Goal: Task Accomplishment & Management: Complete application form

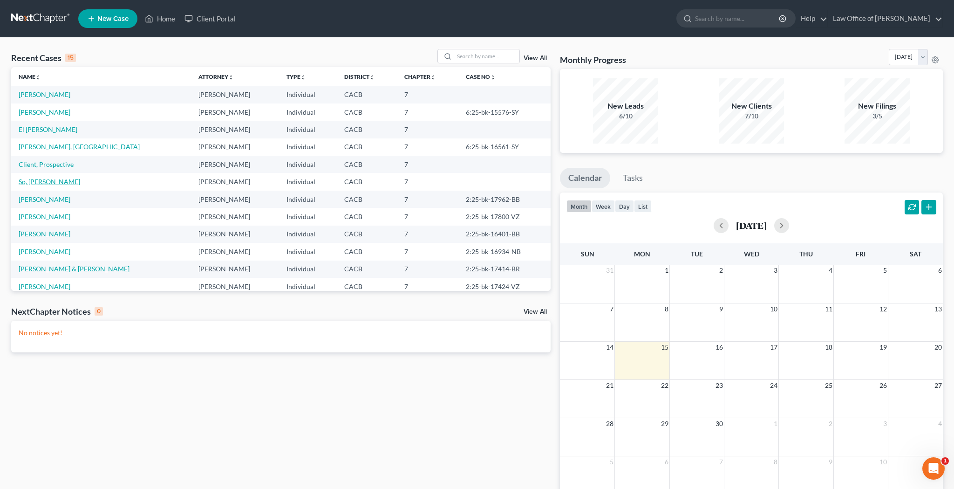
click at [42, 181] on link "So, [PERSON_NAME]" at bounding box center [49, 182] width 61 height 8
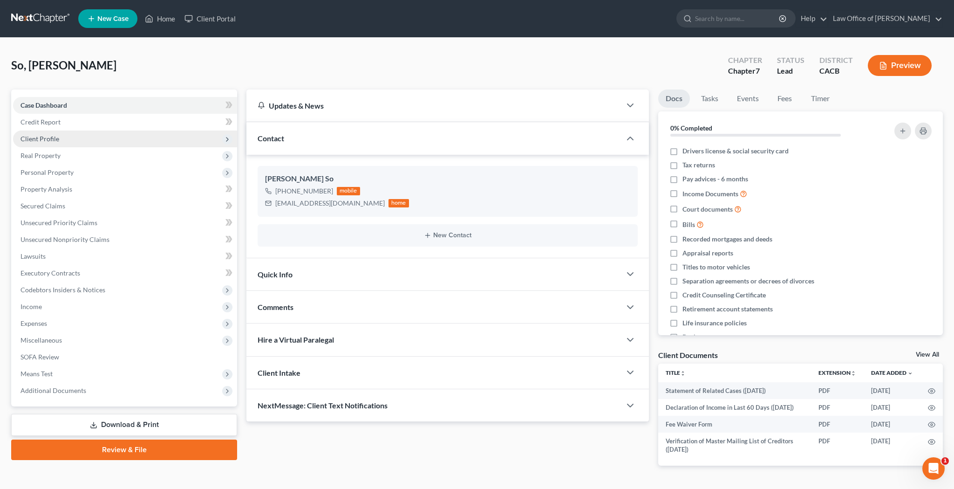
click at [48, 139] on span "Client Profile" at bounding box center [39, 139] width 39 height 8
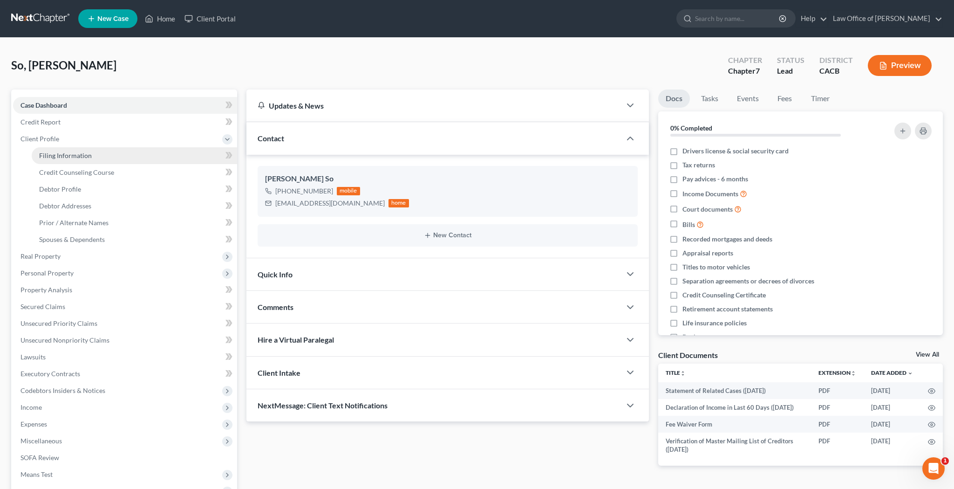
click at [52, 156] on span "Filing Information" at bounding box center [65, 155] width 53 height 8
select select "1"
select select "0"
select select "4"
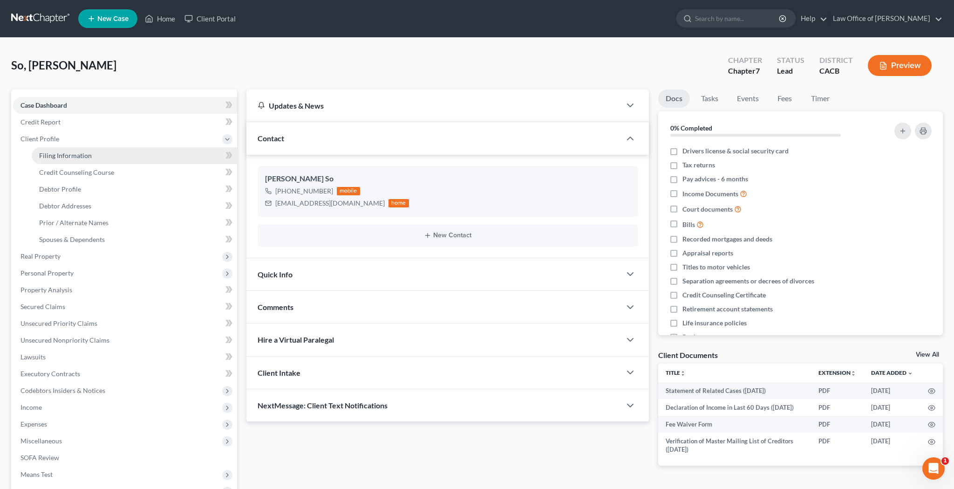
select select "0"
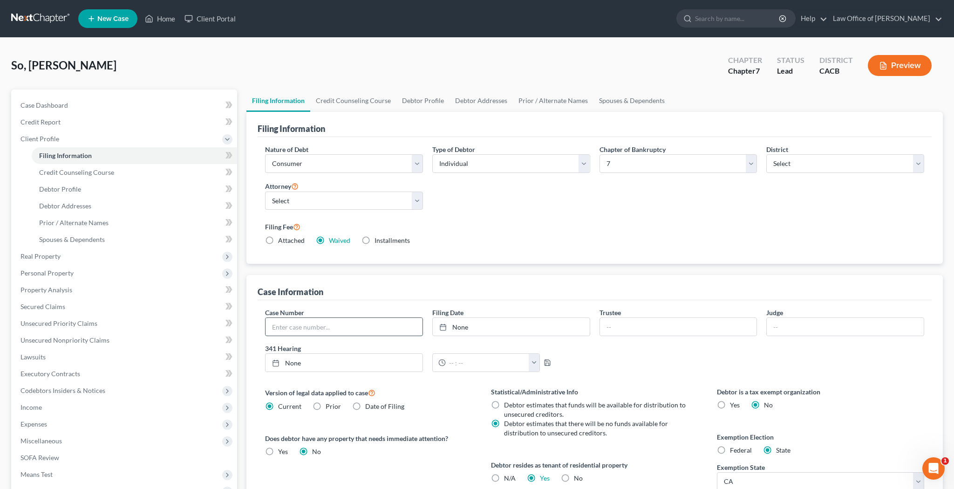
click at [328, 327] on input "text" at bounding box center [344, 327] width 157 height 18
type input "2:25-bk-18115-DS"
click at [462, 328] on link "None" at bounding box center [511, 327] width 157 height 18
click at [171, 20] on link "Home" at bounding box center [160, 18] width 40 height 17
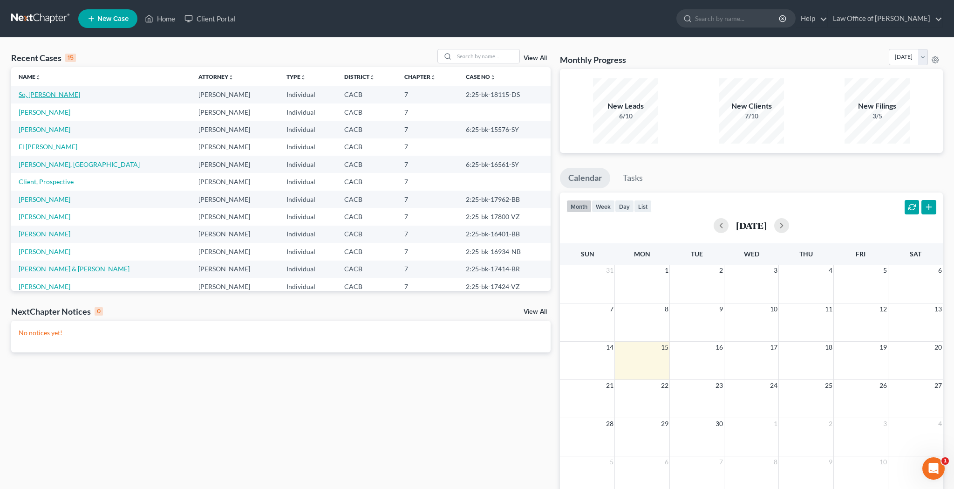
click at [31, 96] on link "So, [PERSON_NAME]" at bounding box center [49, 94] width 61 height 8
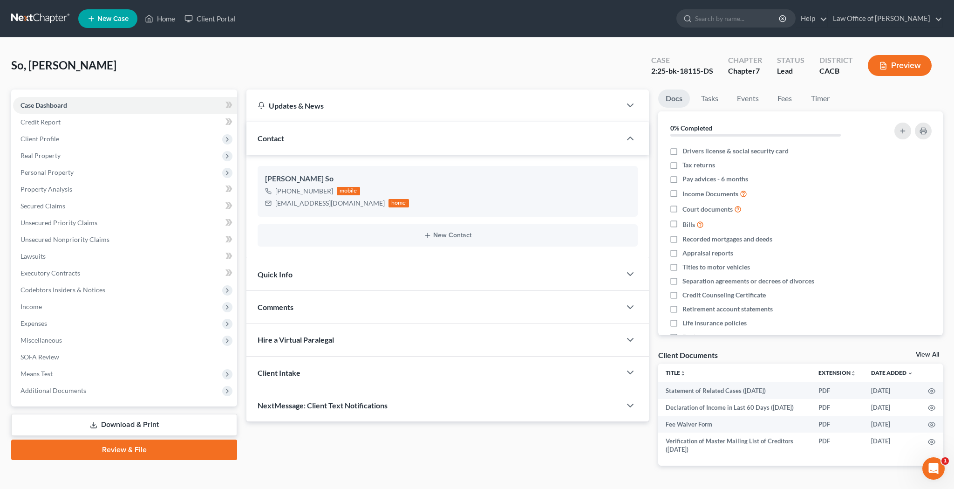
click at [294, 275] on div "Quick Info" at bounding box center [433, 274] width 375 height 32
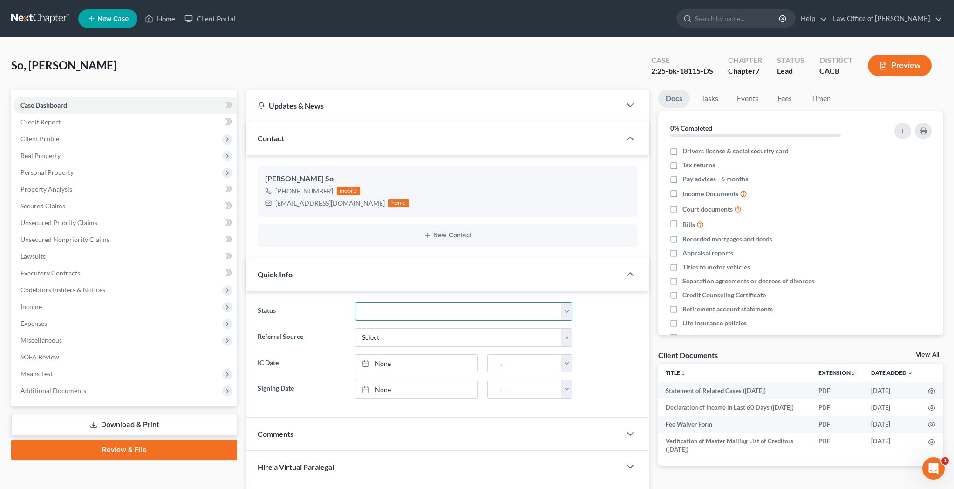
select select "6"
click at [160, 20] on link "Home" at bounding box center [160, 18] width 40 height 17
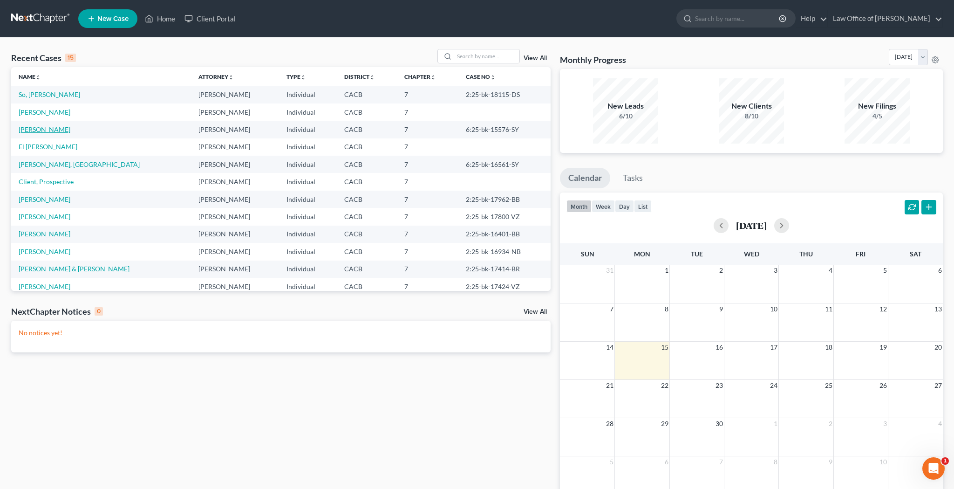
click at [40, 129] on link "[PERSON_NAME]" at bounding box center [45, 129] width 52 height 8
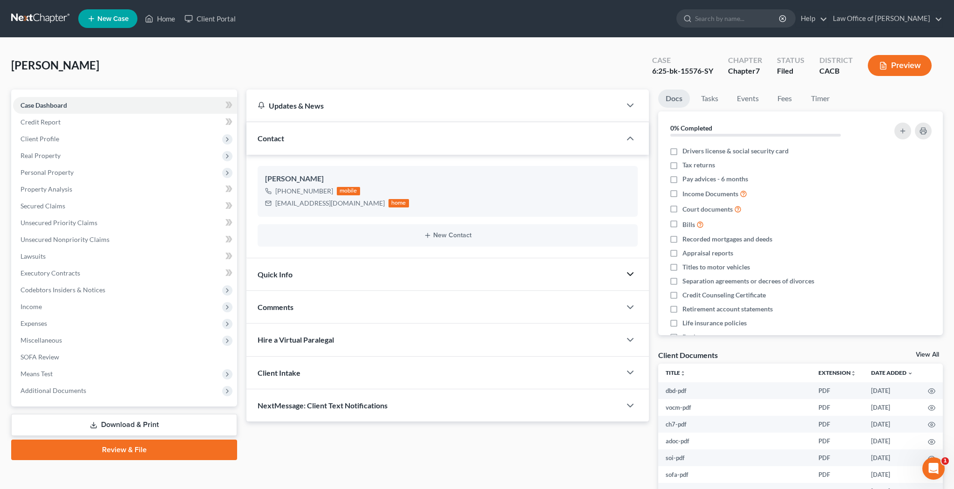
click at [630, 275] on polyline "button" at bounding box center [631, 274] width 6 height 3
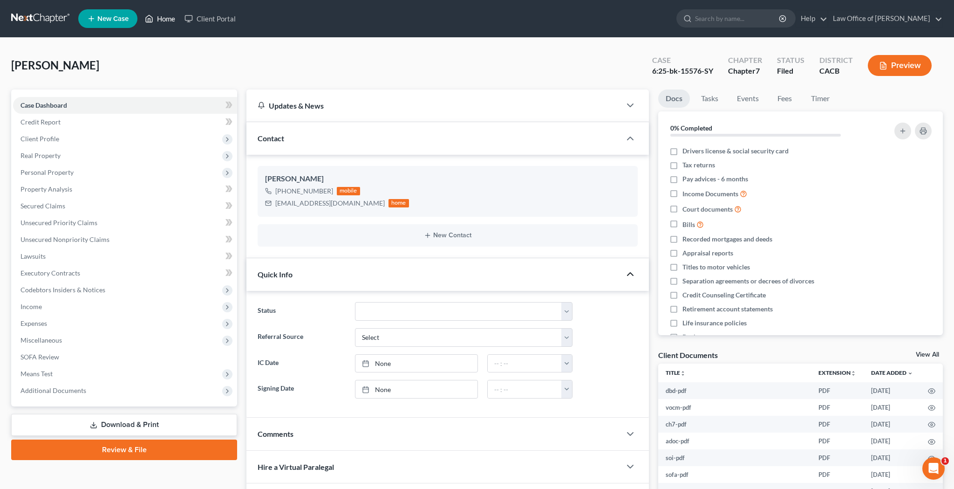
click at [168, 22] on link "Home" at bounding box center [160, 18] width 40 height 17
